Goal: Communication & Community: Participate in discussion

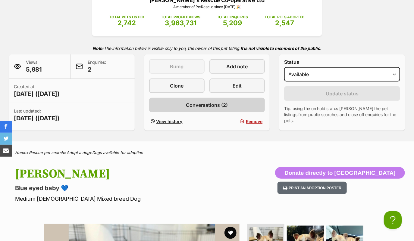
scroll to position [95, 0]
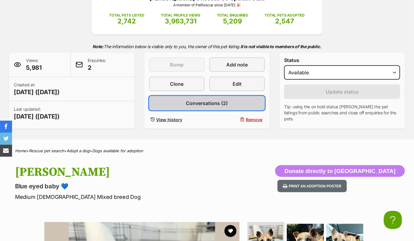
click at [213, 101] on span "Conversations (2)" at bounding box center [207, 103] width 42 height 7
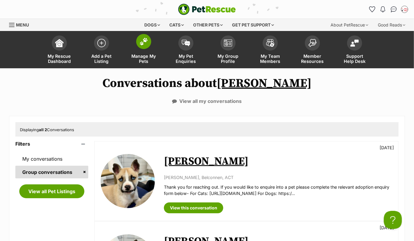
click at [148, 45] on span at bounding box center [143, 41] width 15 height 15
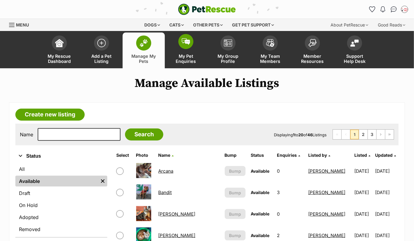
click at [185, 46] on span at bounding box center [185, 41] width 15 height 15
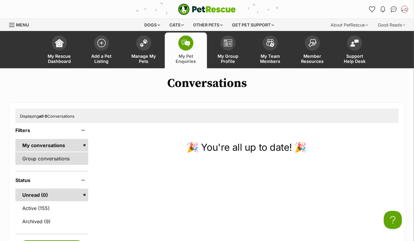
click at [52, 157] on link "Group conversations" at bounding box center [51, 158] width 73 height 13
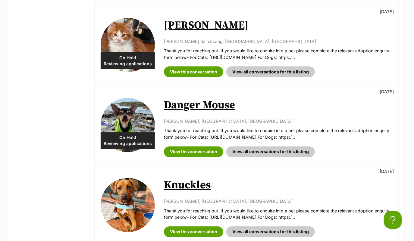
scroll to position [131, 0]
